Goal: Obtain resource: Download file/media

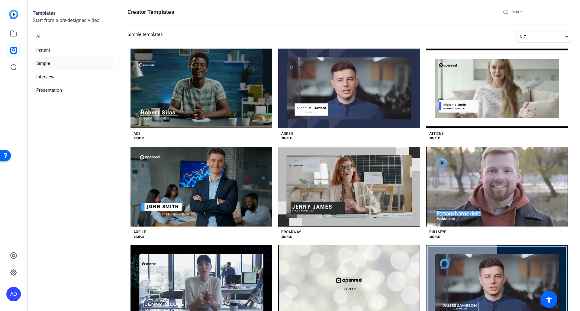
click at [16, 16] on img at bounding box center [13, 14] width 9 height 9
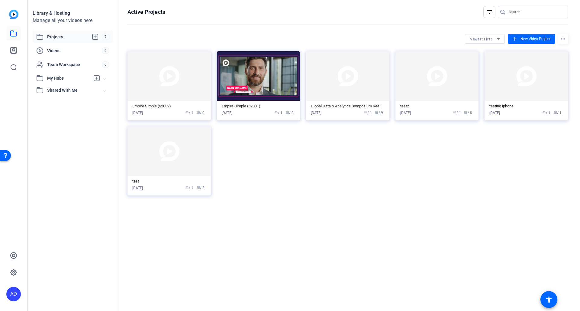
click at [63, 38] on span "Projects" at bounding box center [74, 36] width 55 height 7
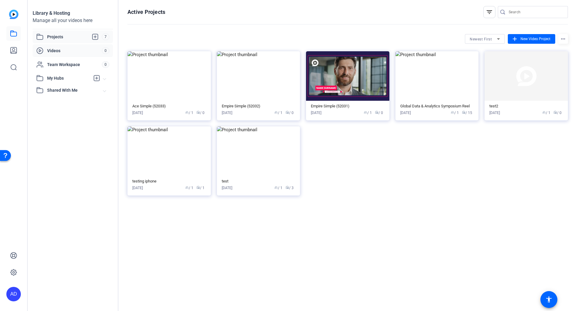
click at [59, 50] on span "Videos" at bounding box center [74, 51] width 55 height 6
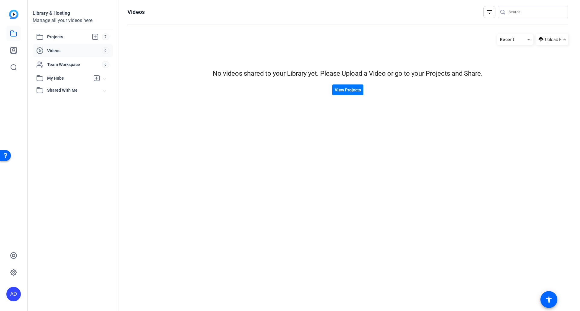
click at [15, 14] on img at bounding box center [13, 14] width 9 height 9
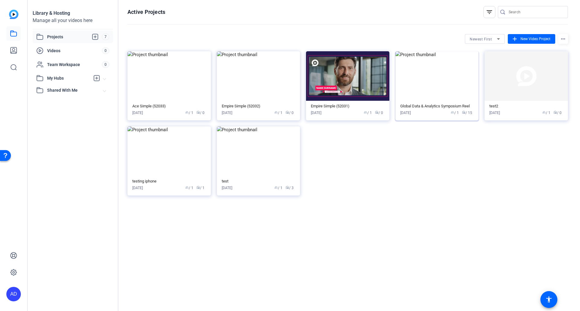
click at [449, 77] on img at bounding box center [436, 76] width 83 height 50
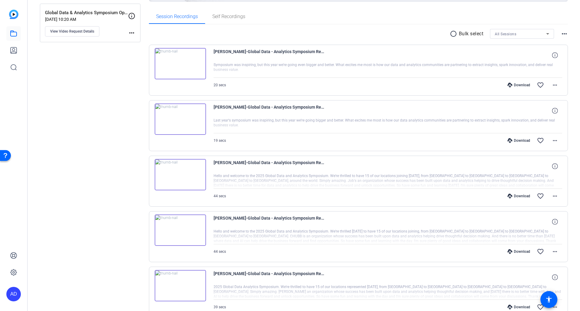
scroll to position [85, 0]
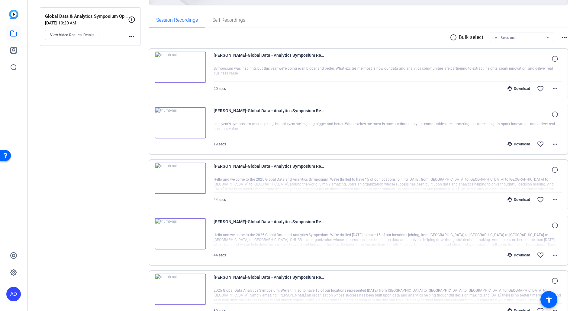
click at [182, 125] on img at bounding box center [180, 122] width 51 height 31
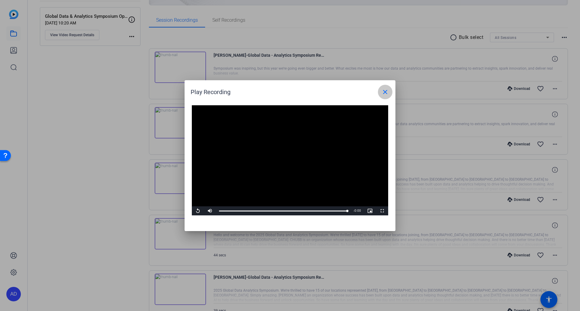
click at [390, 96] on span at bounding box center [385, 92] width 14 height 14
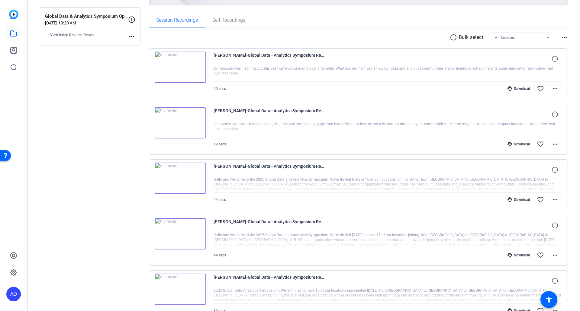
click at [180, 65] on img at bounding box center [180, 67] width 51 height 31
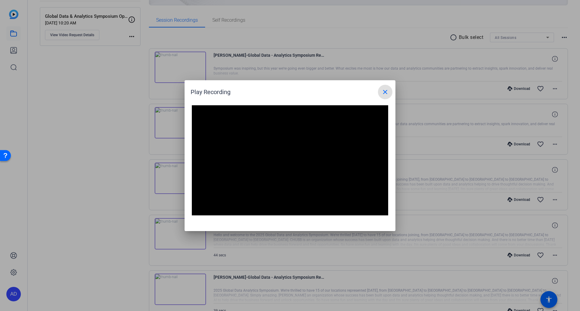
click at [386, 95] on mat-icon "close" at bounding box center [384, 91] width 7 height 7
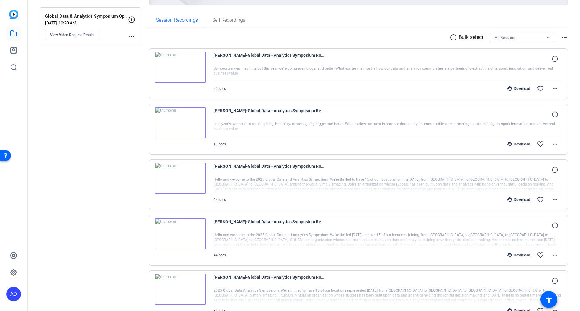
click at [179, 177] on img at bounding box center [180, 178] width 51 height 31
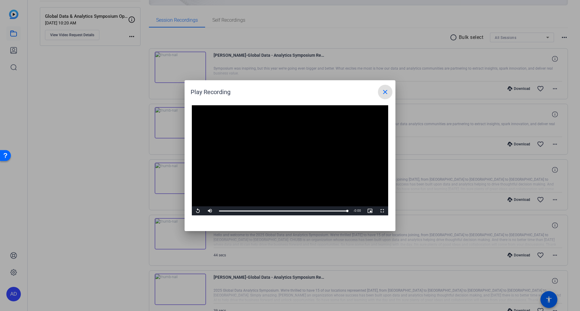
click at [384, 92] on mat-icon "close" at bounding box center [384, 91] width 7 height 7
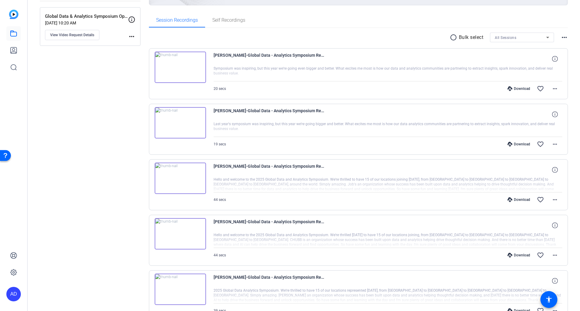
click at [179, 233] on img at bounding box center [180, 233] width 51 height 31
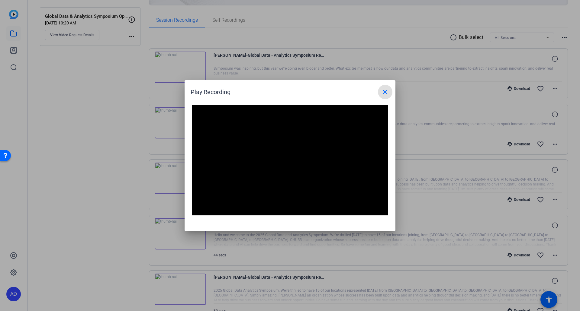
click at [386, 93] on mat-icon "close" at bounding box center [384, 91] width 7 height 7
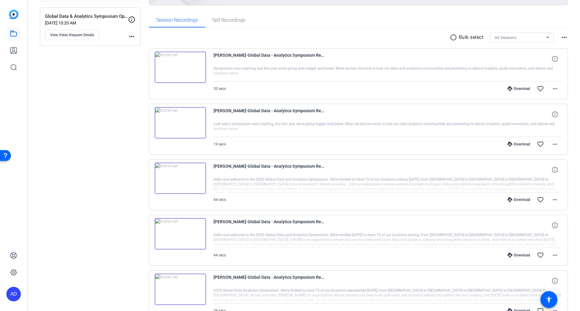
click at [182, 287] on img at bounding box center [180, 289] width 51 height 31
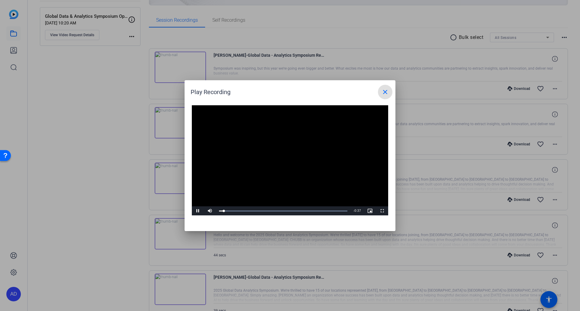
click at [382, 90] on mat-icon "close" at bounding box center [384, 91] width 7 height 7
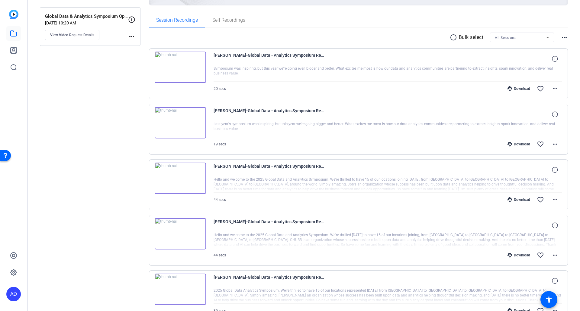
click at [507, 199] on icon at bounding box center [509, 200] width 5 height 5
click at [507, 143] on icon at bounding box center [509, 144] width 5 height 5
click at [516, 144] on div "Download" at bounding box center [518, 144] width 29 height 5
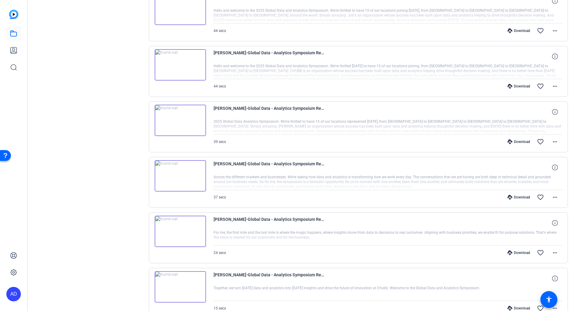
scroll to position [266, 0]
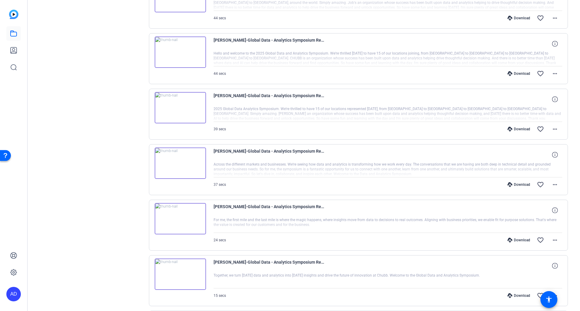
click at [177, 162] on img at bounding box center [180, 163] width 51 height 31
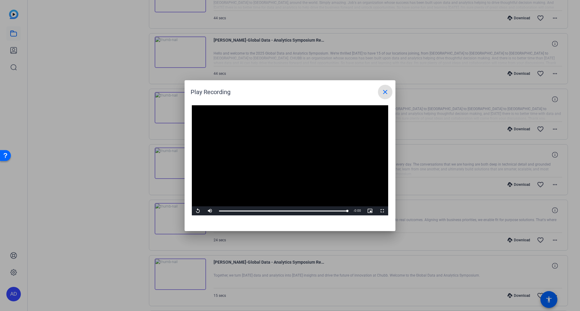
click at [384, 91] on mat-icon "close" at bounding box center [384, 91] width 7 height 7
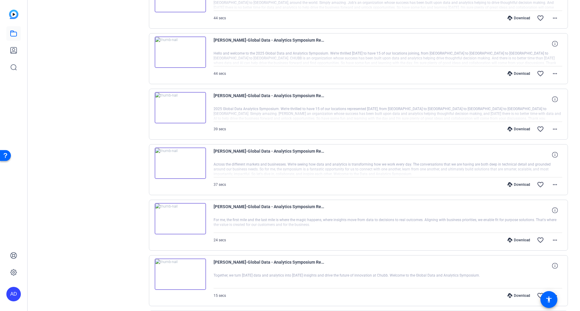
click at [515, 185] on div "Download" at bounding box center [518, 184] width 29 height 5
click at [552, 186] on mat-icon "more_horiz" at bounding box center [554, 184] width 7 height 7
click at [542, 215] on span "Download MP4" at bounding box center [536, 212] width 36 height 7
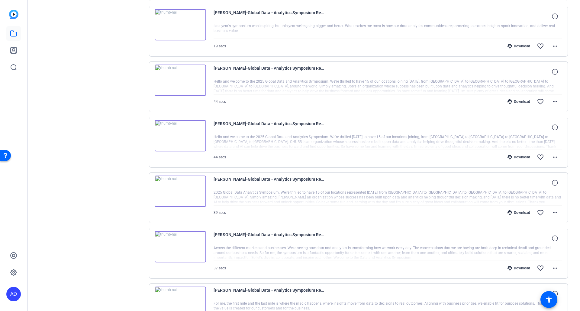
scroll to position [178, 0]
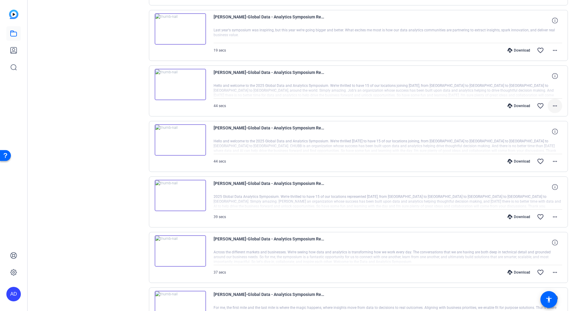
click at [552, 105] on mat-icon "more_horiz" at bounding box center [554, 105] width 7 height 7
click at [539, 132] on span "Download MP4" at bounding box center [536, 133] width 36 height 7
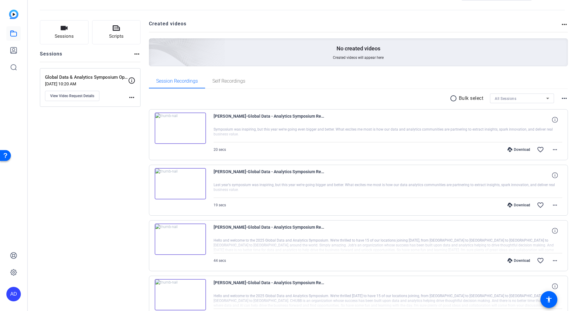
scroll to position [15, 0]
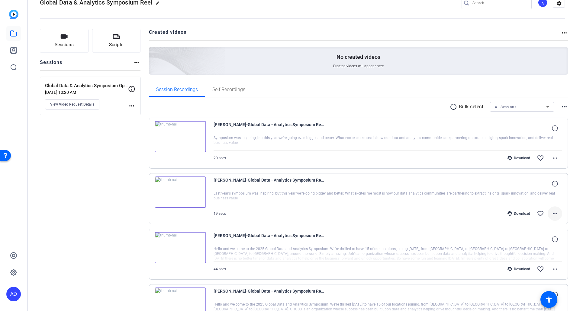
click at [554, 213] on mat-icon "more_horiz" at bounding box center [554, 213] width 7 height 7
click at [538, 242] on span "Download MP4" at bounding box center [536, 241] width 36 height 7
click at [178, 249] on img at bounding box center [180, 247] width 51 height 31
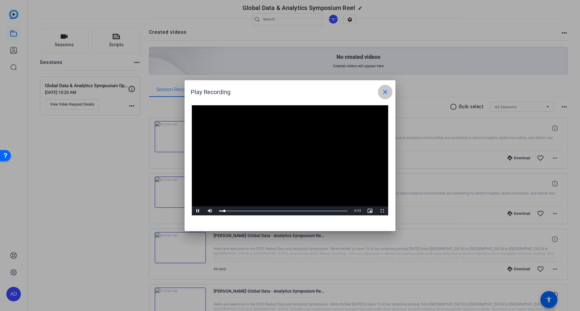
click at [385, 92] on mat-icon "close" at bounding box center [384, 91] width 7 height 7
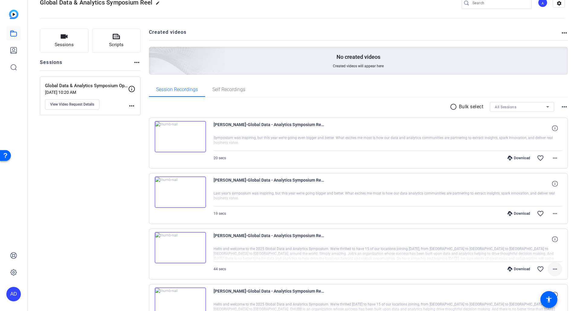
click at [551, 269] on mat-icon "more_horiz" at bounding box center [554, 269] width 7 height 7
click at [15, 34] on div at bounding box center [290, 155] width 580 height 311
click at [15, 34] on icon at bounding box center [13, 33] width 7 height 7
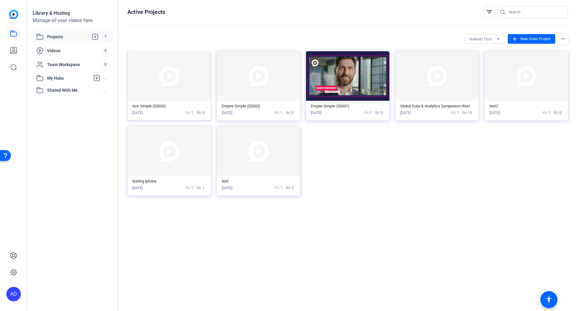
click at [179, 73] on img at bounding box center [168, 76] width 83 height 50
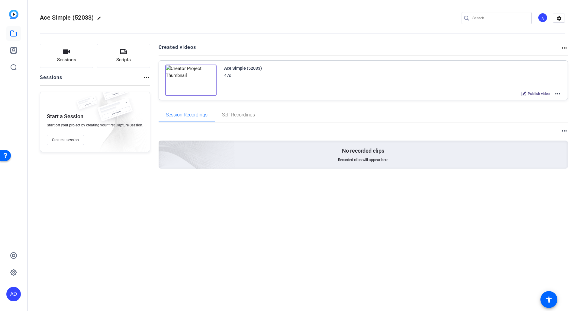
click at [201, 83] on img at bounding box center [190, 80] width 51 height 31
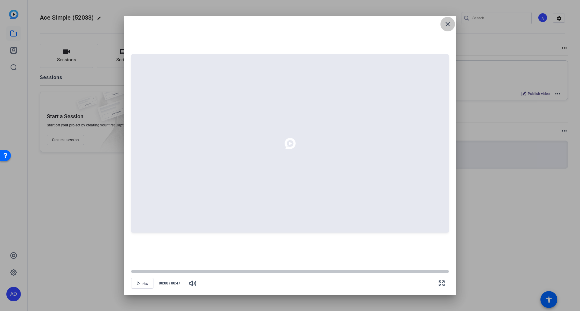
click at [447, 25] on mat-icon "close" at bounding box center [447, 24] width 7 height 7
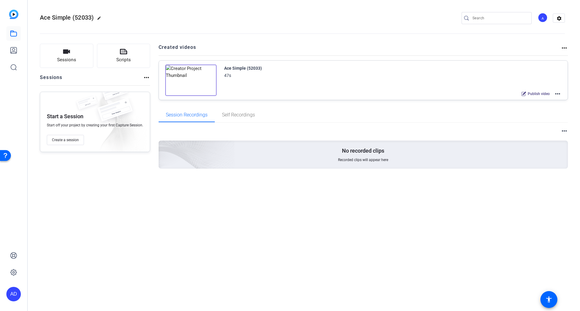
click at [189, 82] on img at bounding box center [190, 80] width 51 height 31
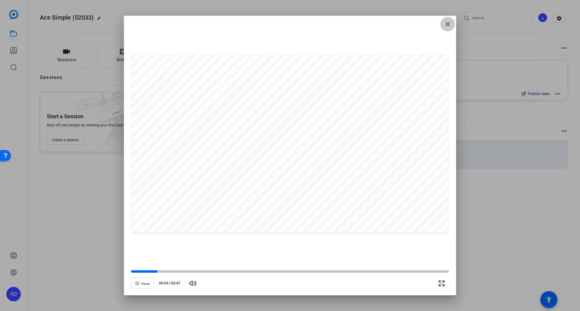
click at [448, 24] on mat-icon "close" at bounding box center [447, 24] width 7 height 7
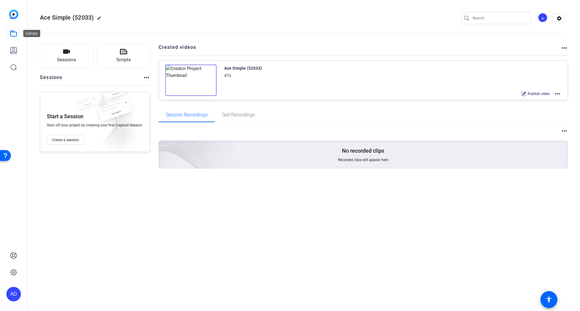
click at [11, 34] on icon at bounding box center [14, 33] width 6 height 5
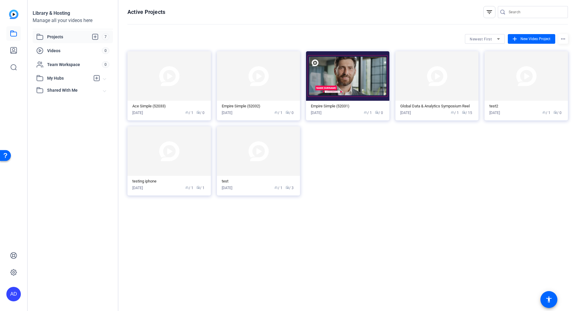
click at [58, 34] on span "Projects" at bounding box center [74, 36] width 55 height 7
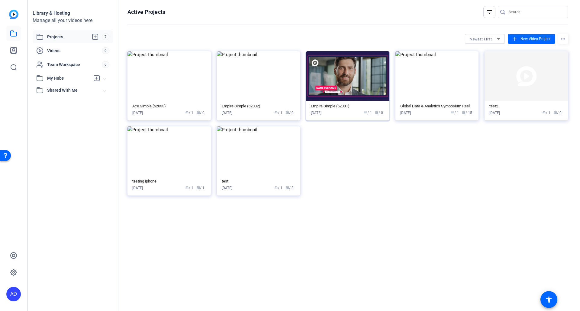
click at [346, 72] on img at bounding box center [347, 76] width 83 height 50
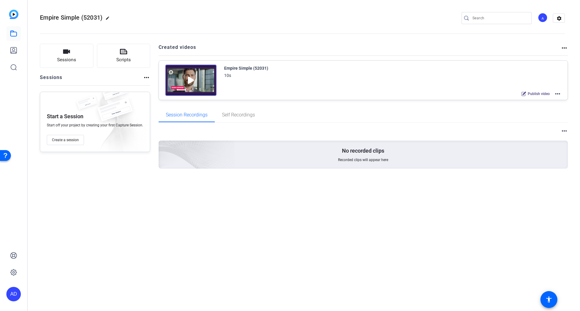
click at [558, 95] on mat-icon "more_horiz" at bounding box center [557, 93] width 7 height 7
click at [544, 102] on span "Edit in Creator" at bounding box center [535, 101] width 42 height 7
